Goal: Navigation & Orientation: Find specific page/section

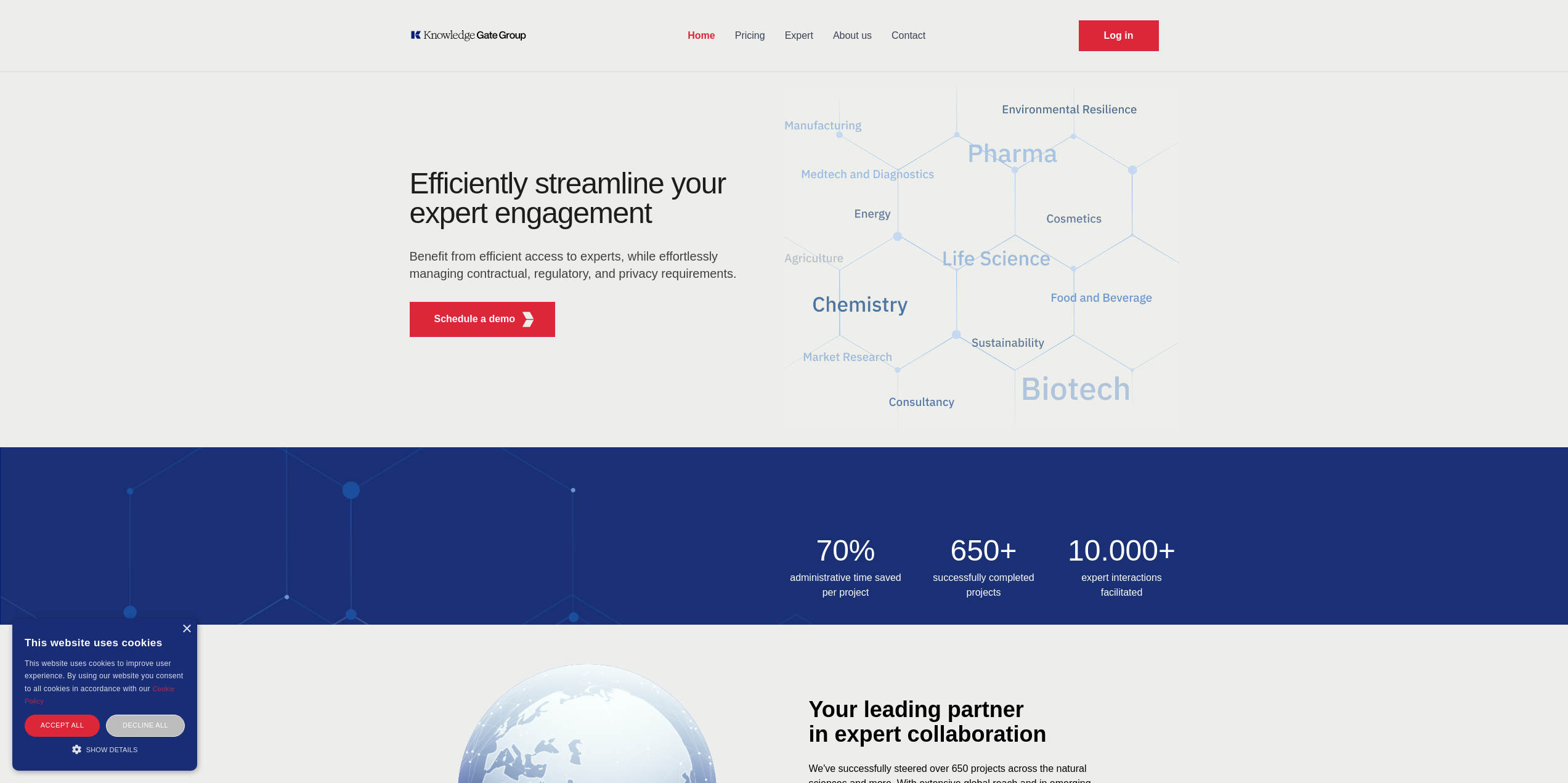
drag, startPoint x: 1505, startPoint y: 279, endPoint x: 990, endPoint y: 217, distance: 518.7
click at [799, 38] on link "Expert" at bounding box center [799, 35] width 48 height 32
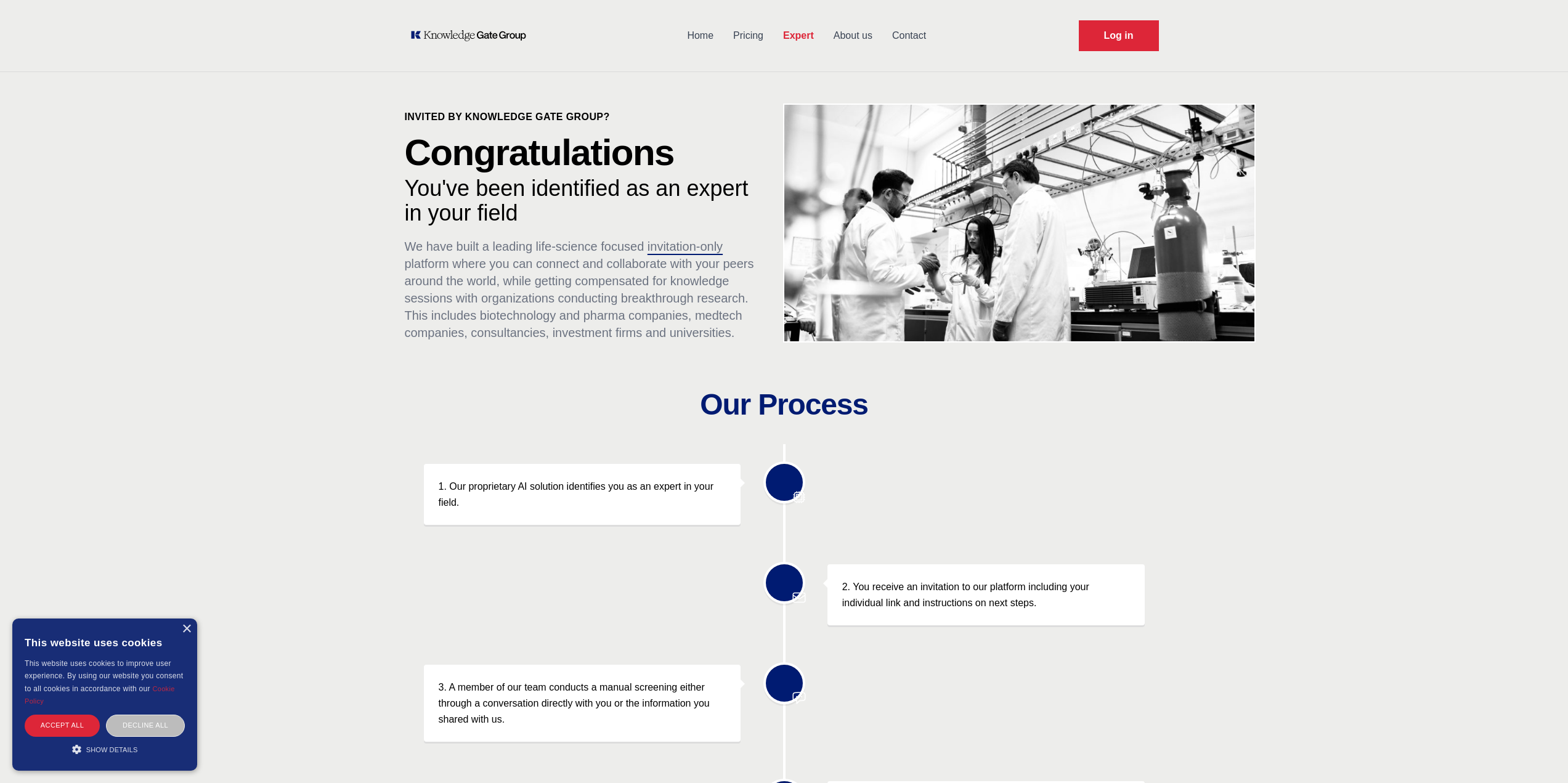
click at [700, 30] on link "Home" at bounding box center [700, 35] width 46 height 32
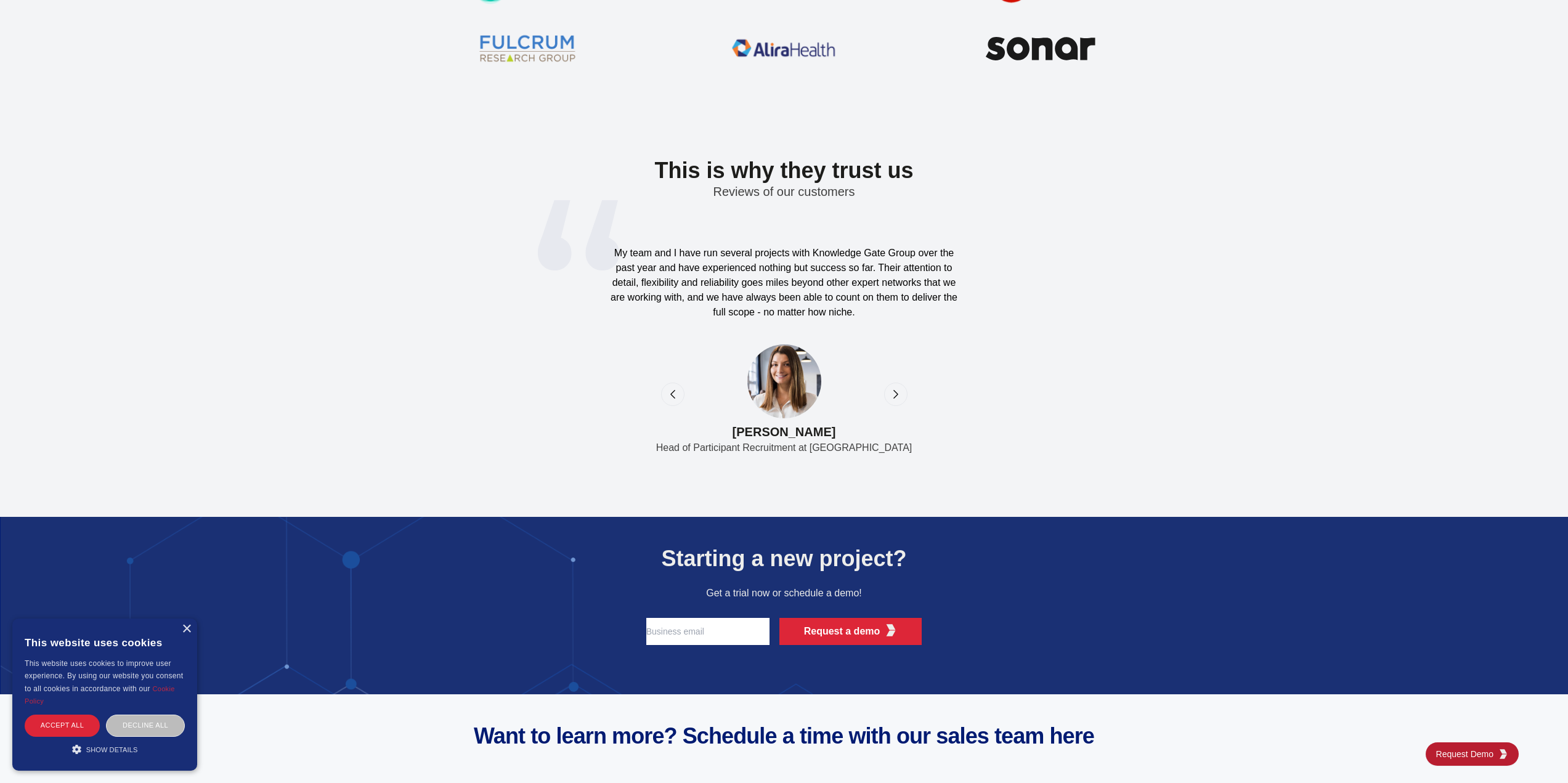
scroll to position [3882, 0]
click at [895, 392] on icon "next" at bounding box center [895, 394] width 3 height 8
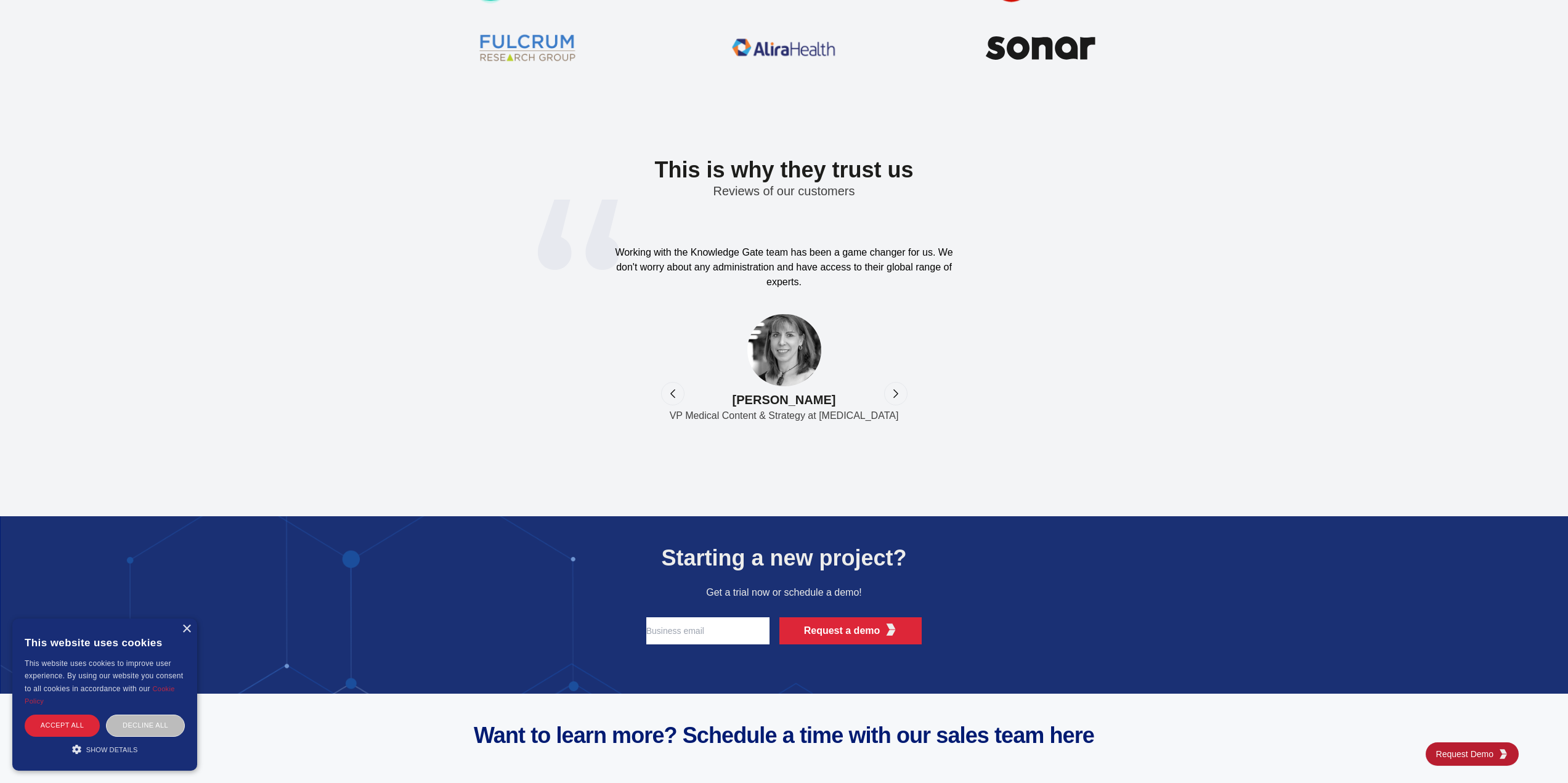
click at [670, 394] on icon "previous" at bounding box center [673, 394] width 12 height 12
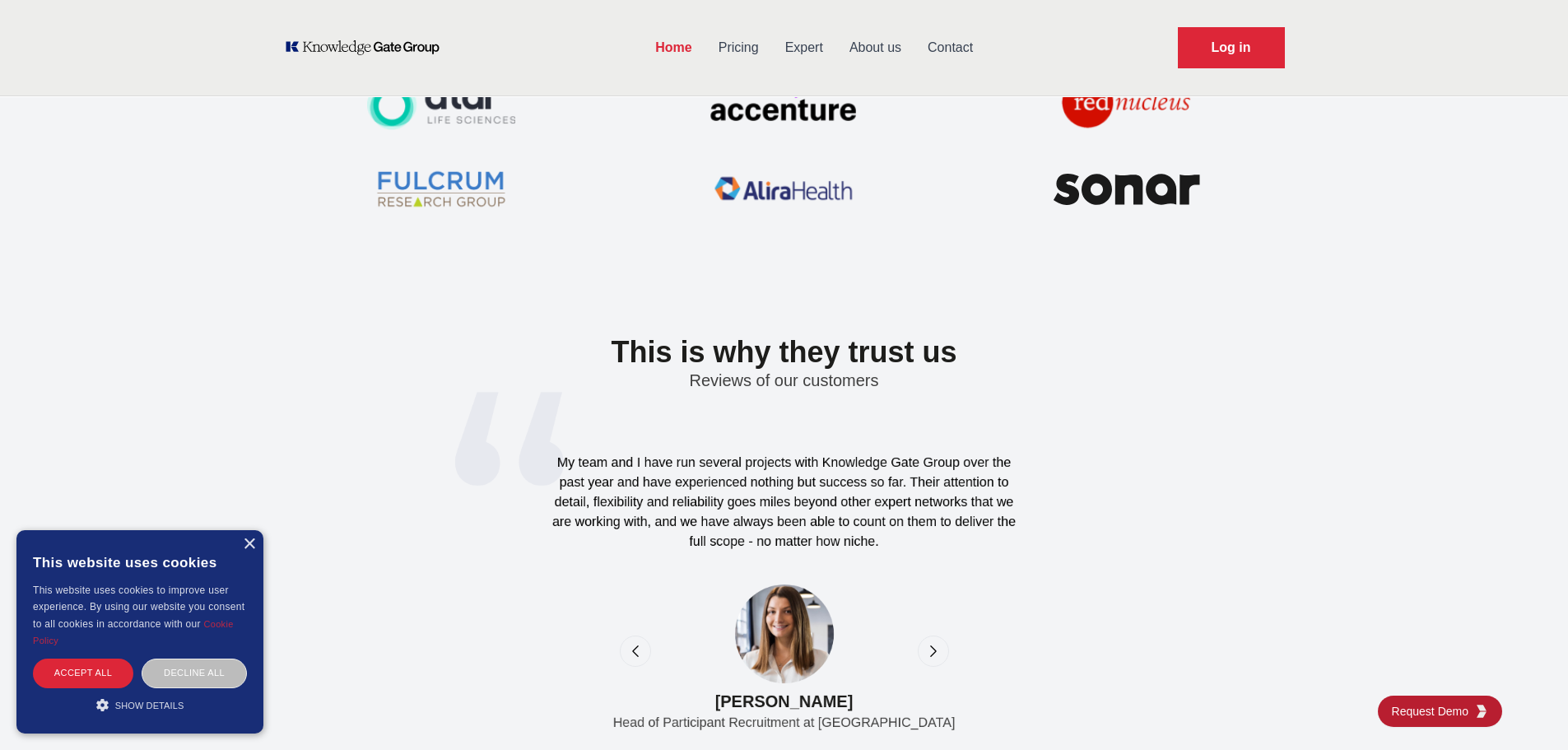
scroll to position [4690, 0]
